Goal: Task Accomplishment & Management: Manage account settings

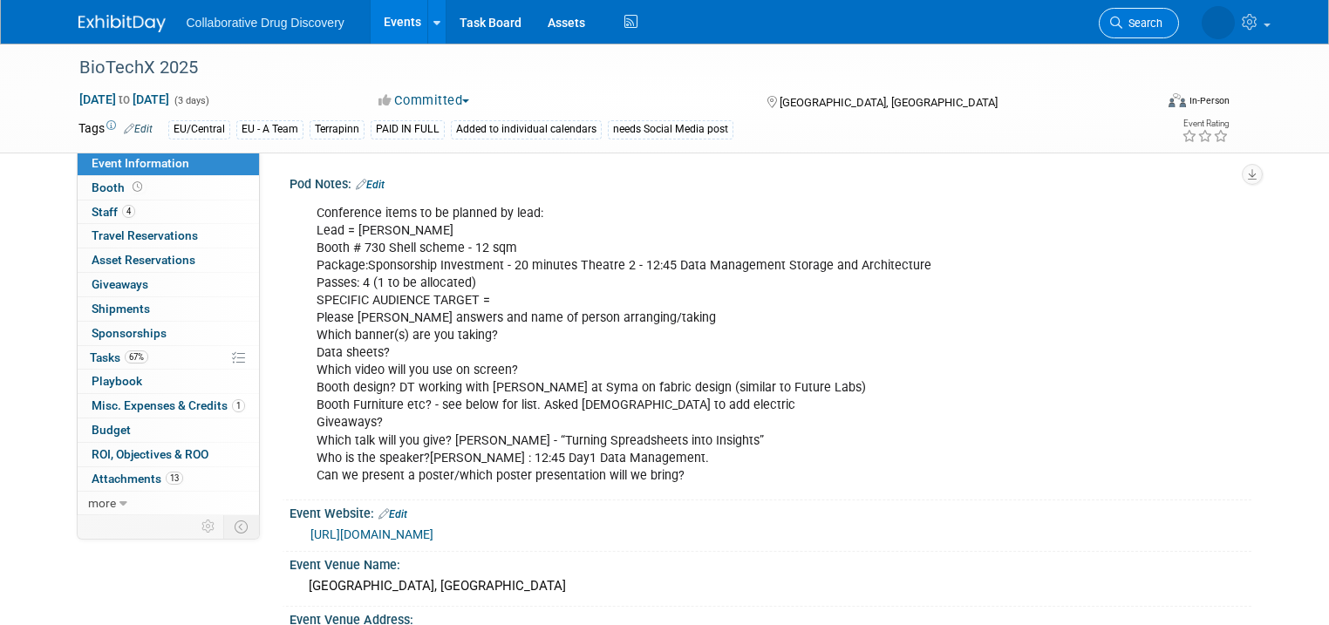
click at [1179, 21] on link "Search" at bounding box center [1139, 23] width 80 height 31
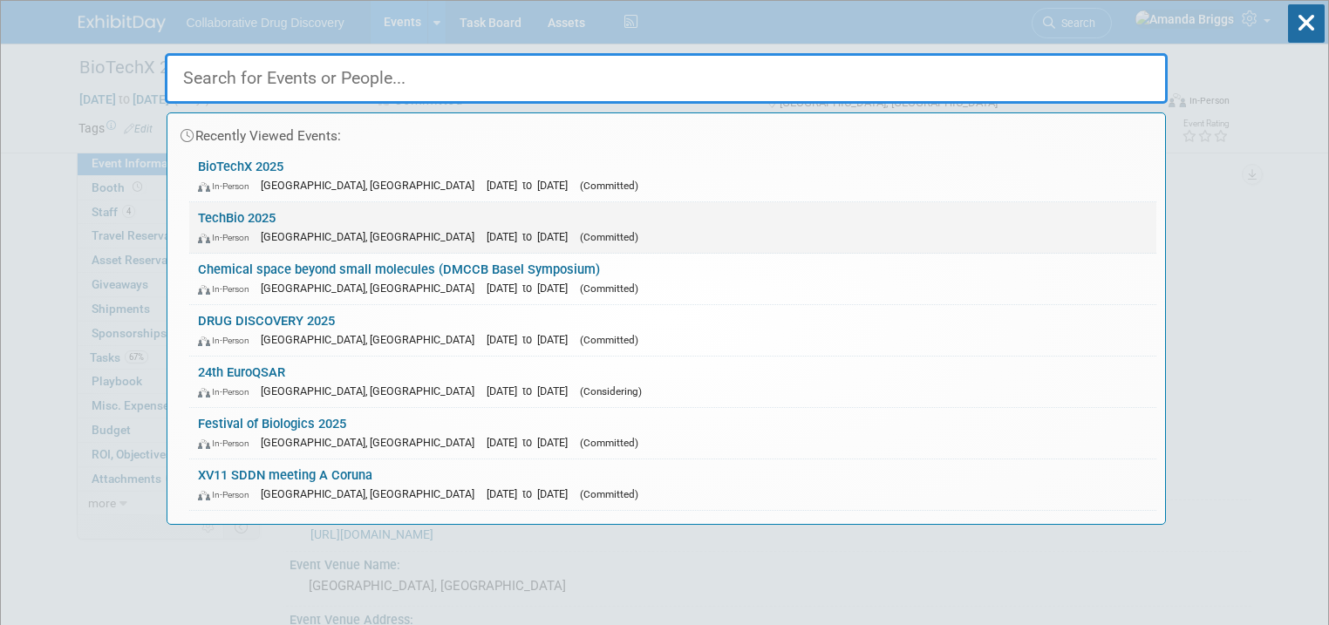
click at [236, 214] on link "TechBio 2025 In-Person London, United Kingdom Oct 16, 2025 to Oct 16, 2025 (Com…" at bounding box center [672, 227] width 967 height 51
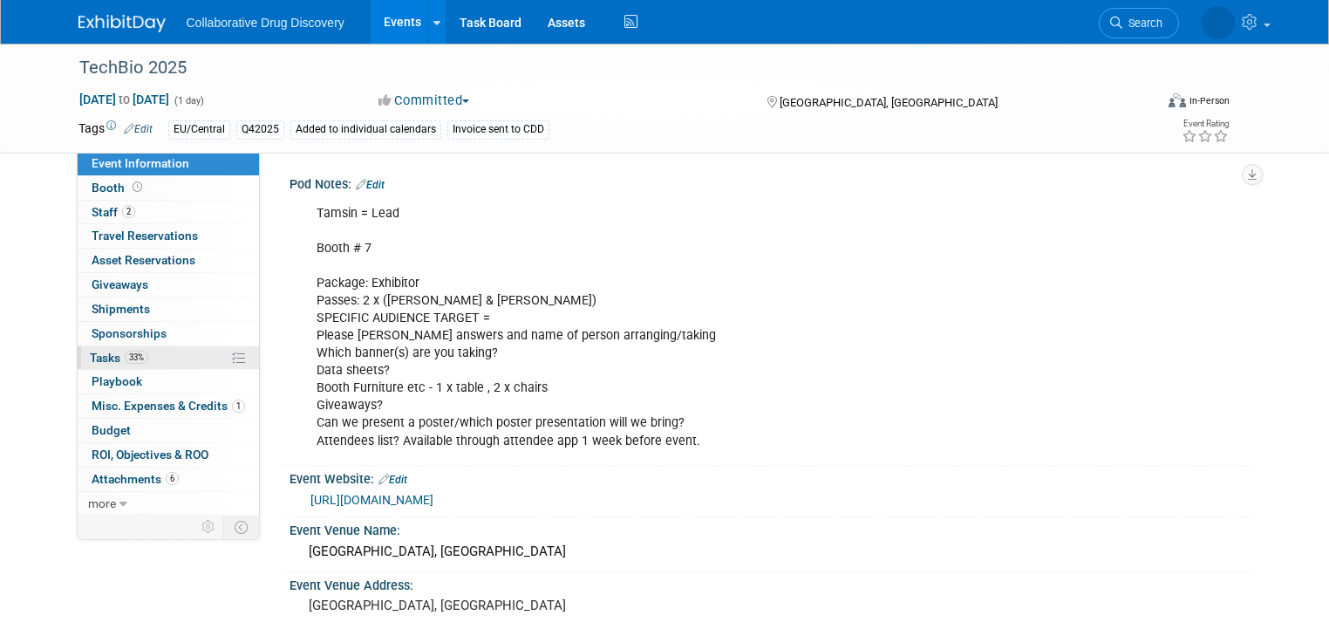
click at [90, 355] on span "Tasks 33%" at bounding box center [119, 358] width 58 height 14
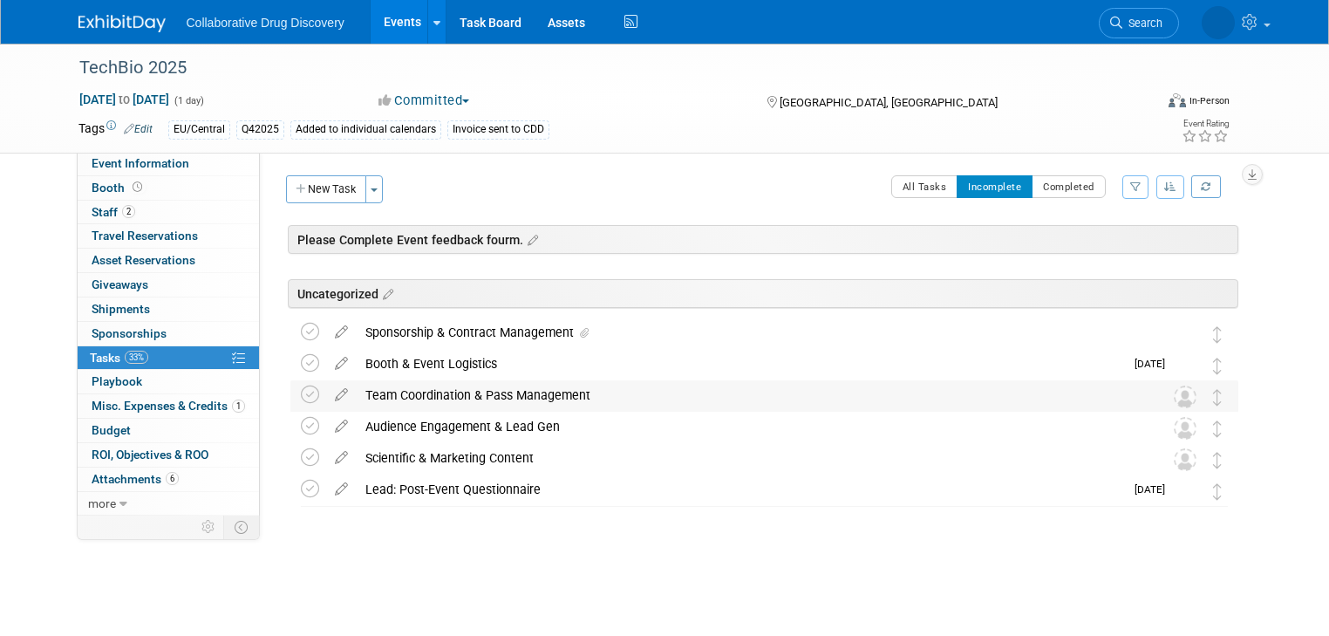
click at [426, 393] on div "Team Coordination & Pass Management" at bounding box center [748, 395] width 782 height 30
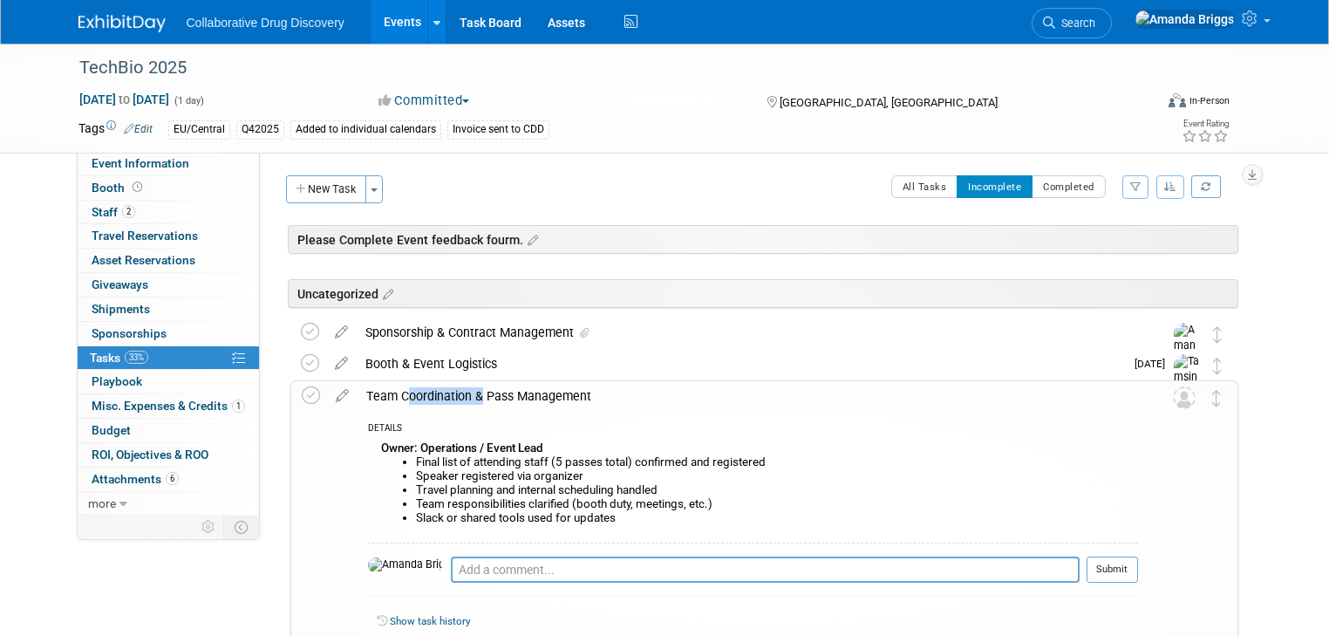
click at [426, 393] on div "Team Coordination & Pass Management" at bounding box center [748, 396] width 781 height 30
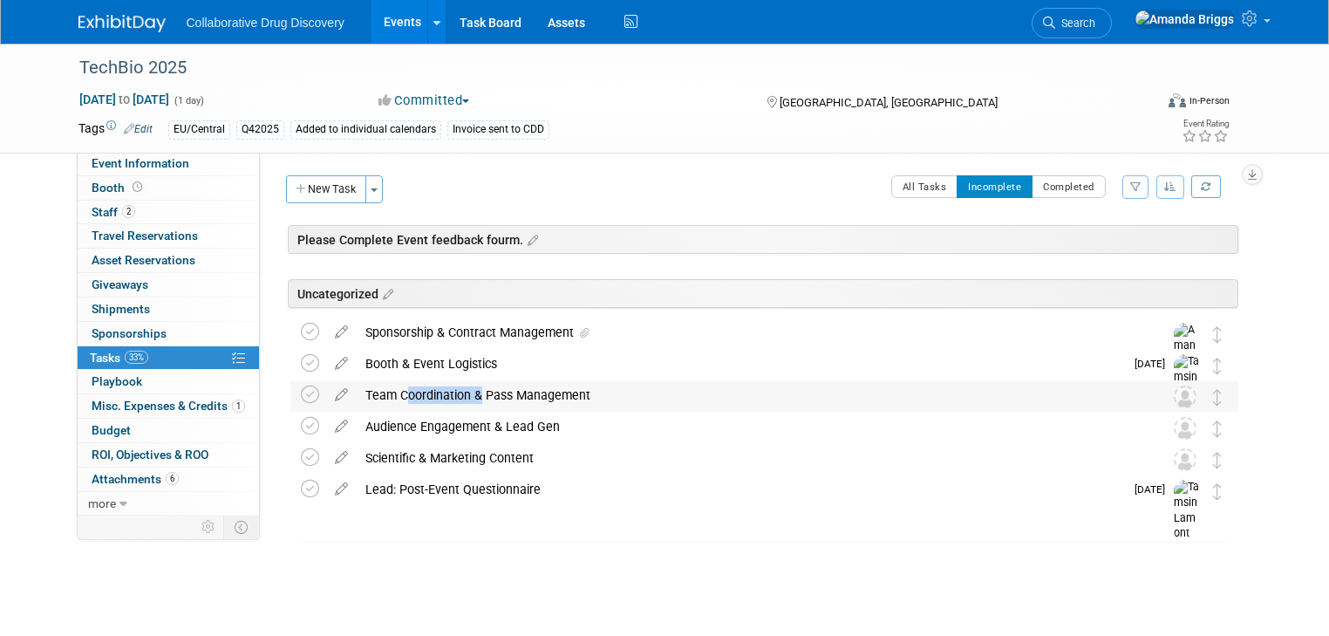
click at [426, 393] on div "Team Coordination & Pass Management" at bounding box center [748, 395] width 782 height 30
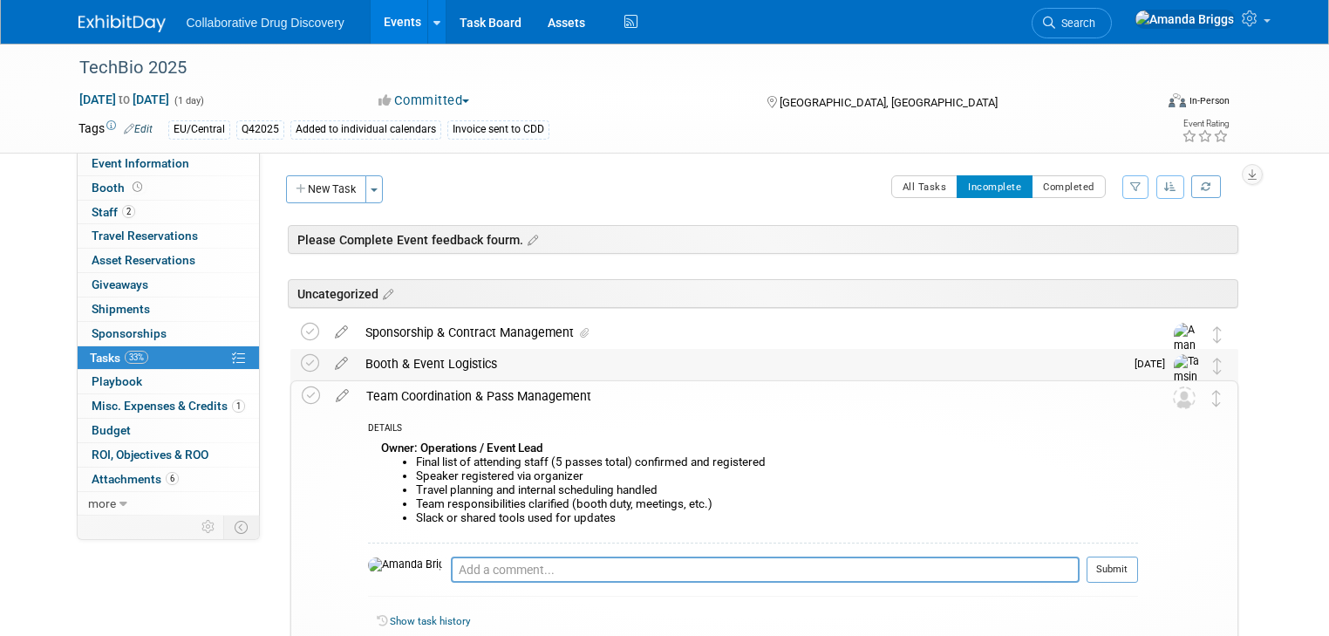
click at [430, 366] on div "Booth & Event Logistics" at bounding box center [740, 364] width 767 height 30
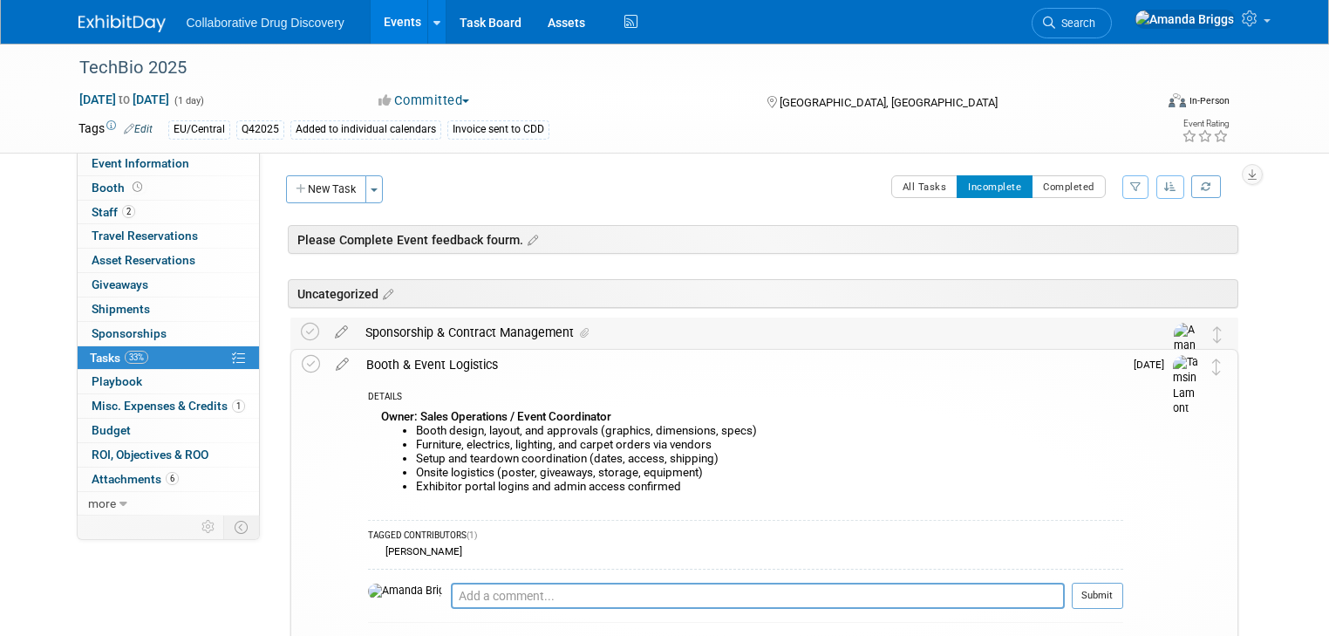
click at [428, 336] on div "Sponsorship & Contract Management" at bounding box center [748, 332] width 782 height 30
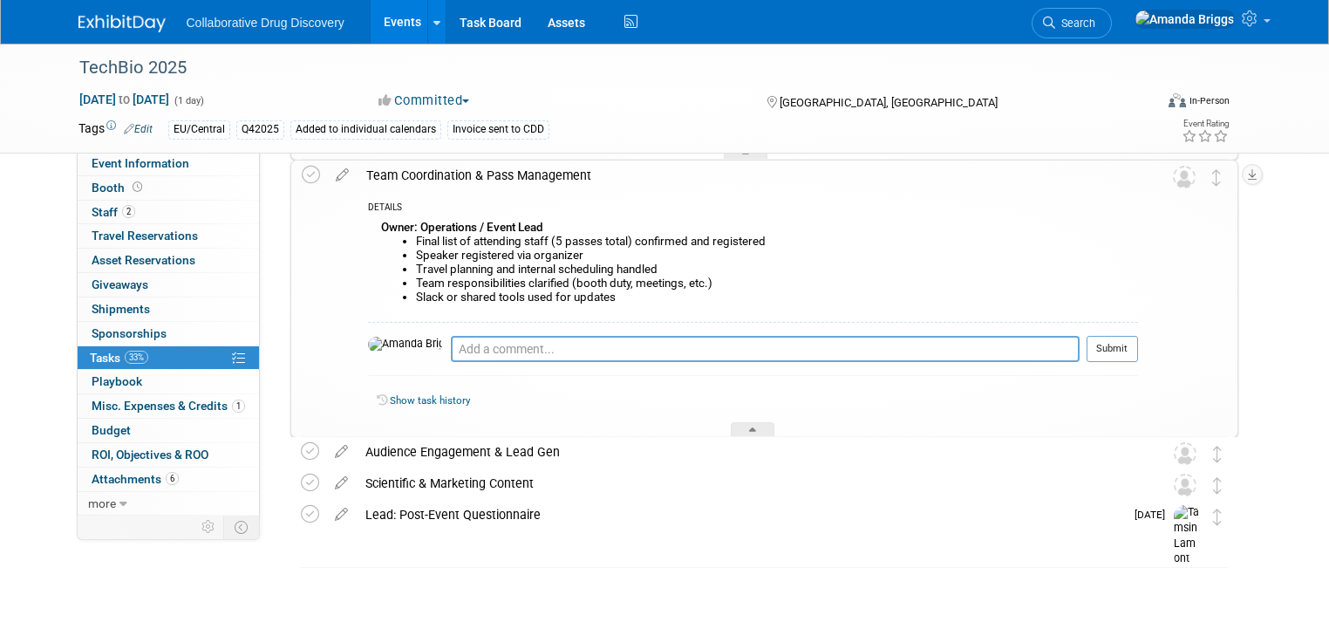
scroll to position [869, 0]
click at [167, 162] on span "Event Information" at bounding box center [141, 163] width 98 height 14
